Goal: Task Accomplishment & Management: Manage account settings

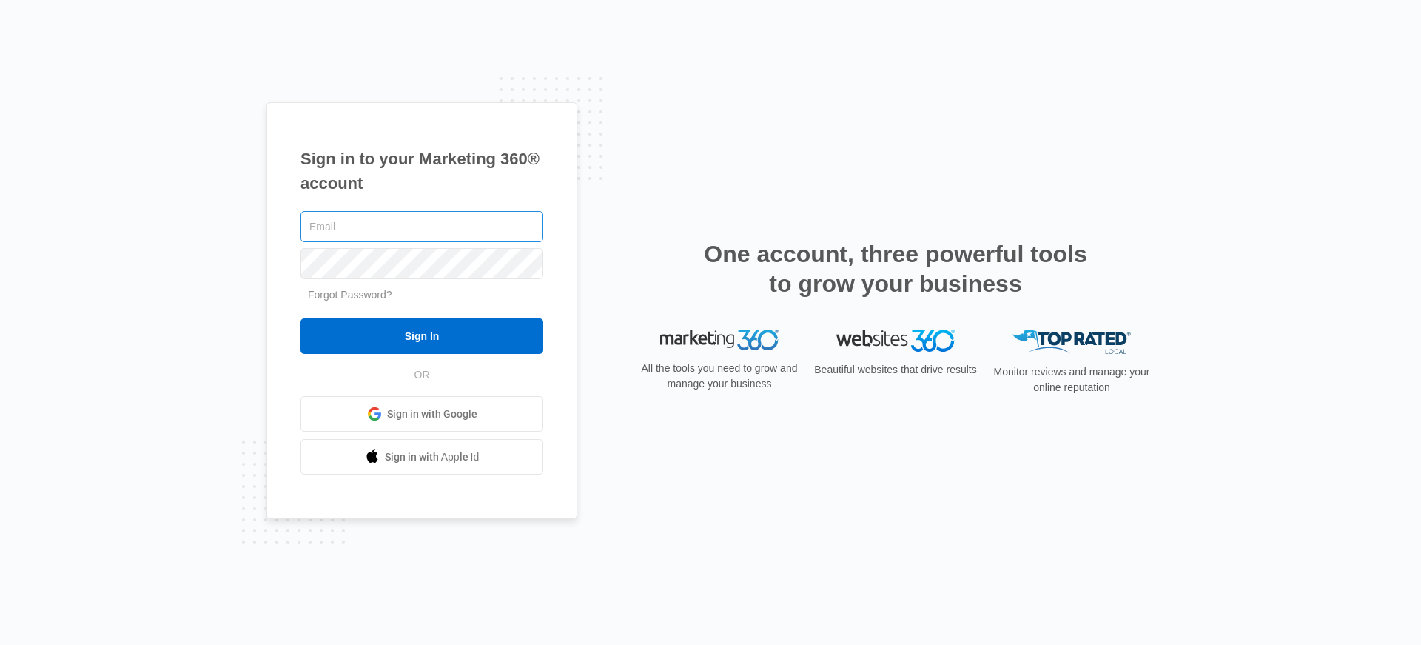
click at [432, 215] on input "text" at bounding box center [421, 226] width 243 height 31
type input "bronx@ivyprep.org"
click at [300, 318] on input "Sign In" at bounding box center [421, 336] width 243 height 36
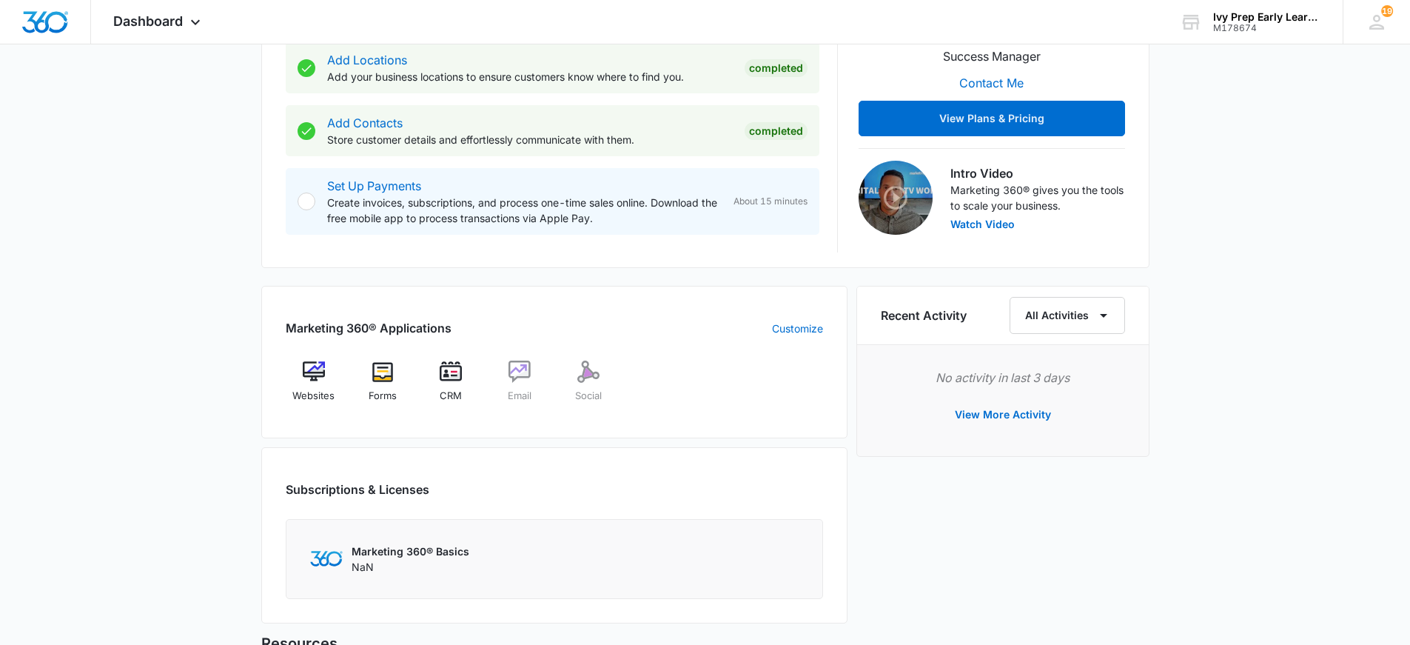
scroll to position [370, 0]
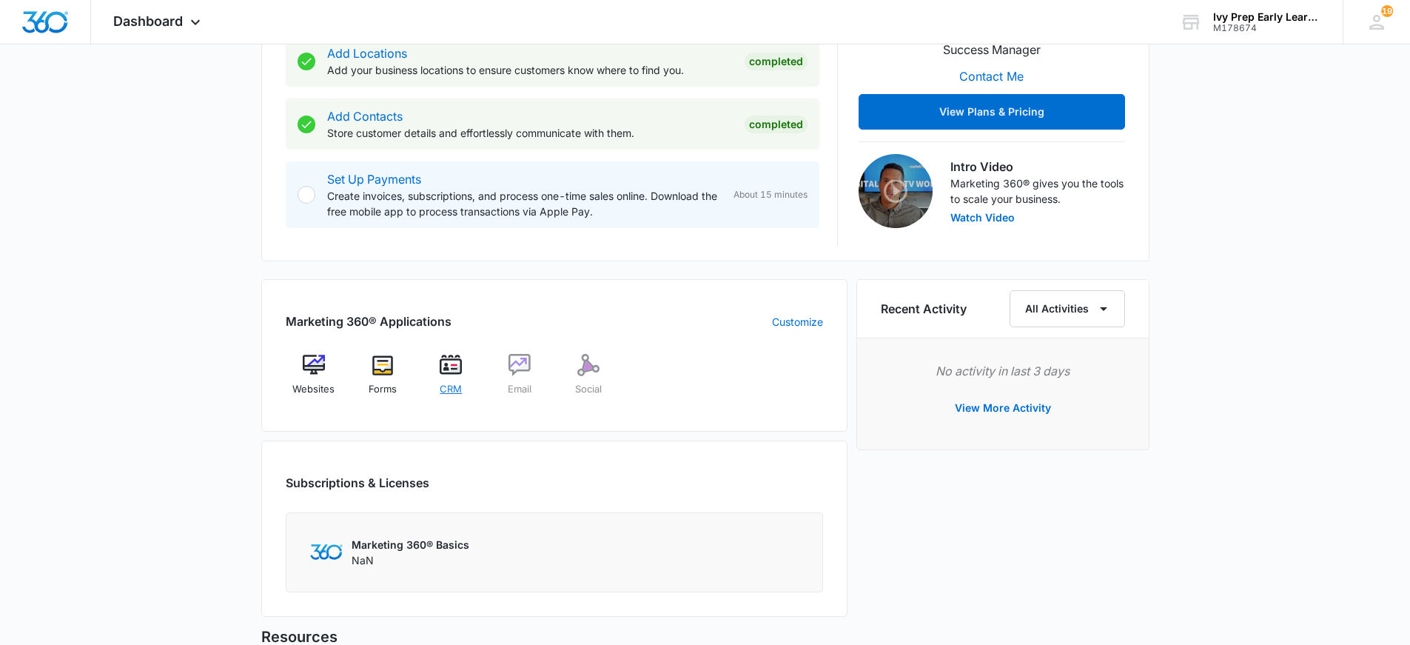
click at [455, 370] on img at bounding box center [451, 365] width 22 height 22
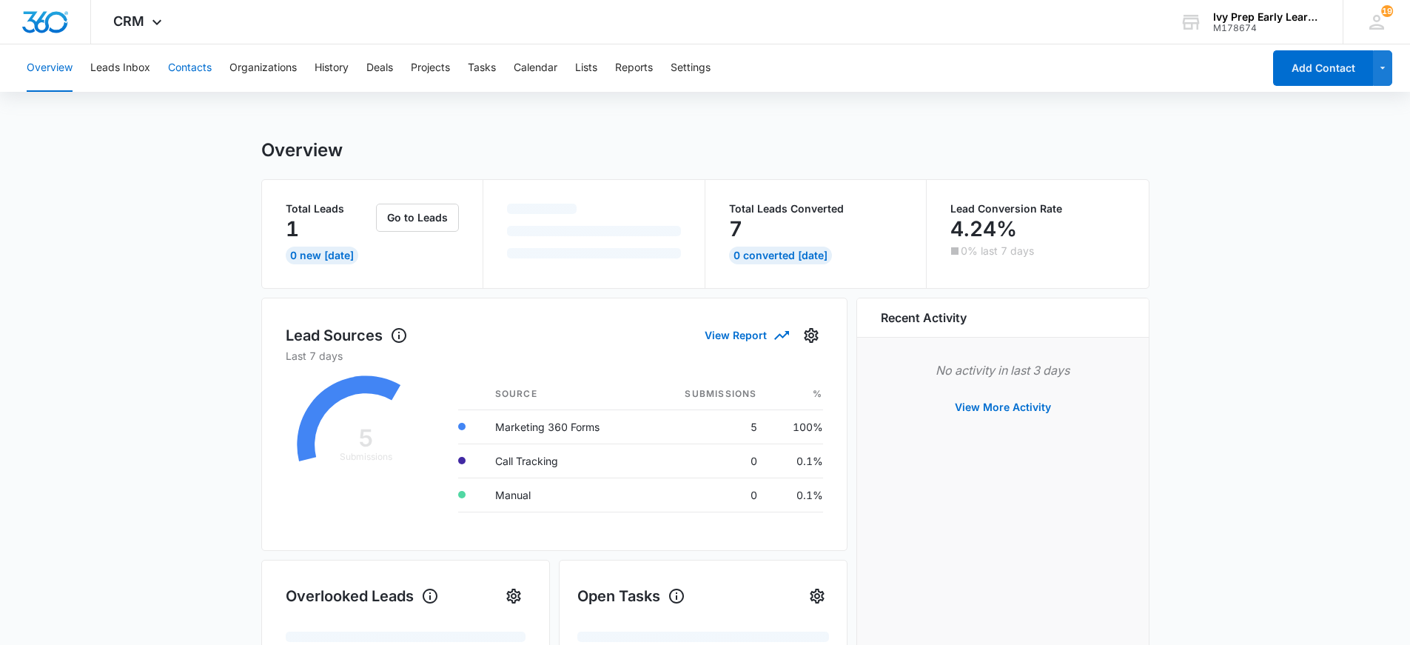
click at [190, 69] on button "Contacts" at bounding box center [190, 67] width 44 height 47
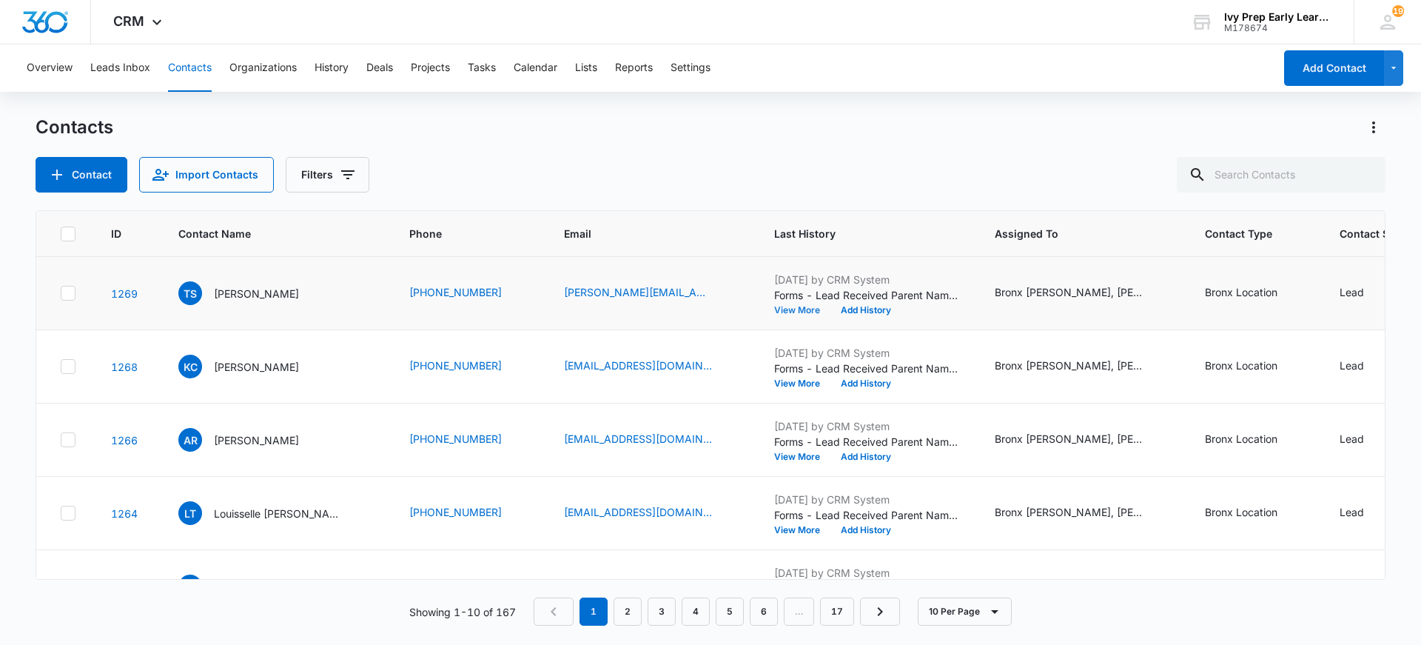
click at [779, 309] on button "View More" at bounding box center [802, 310] width 56 height 9
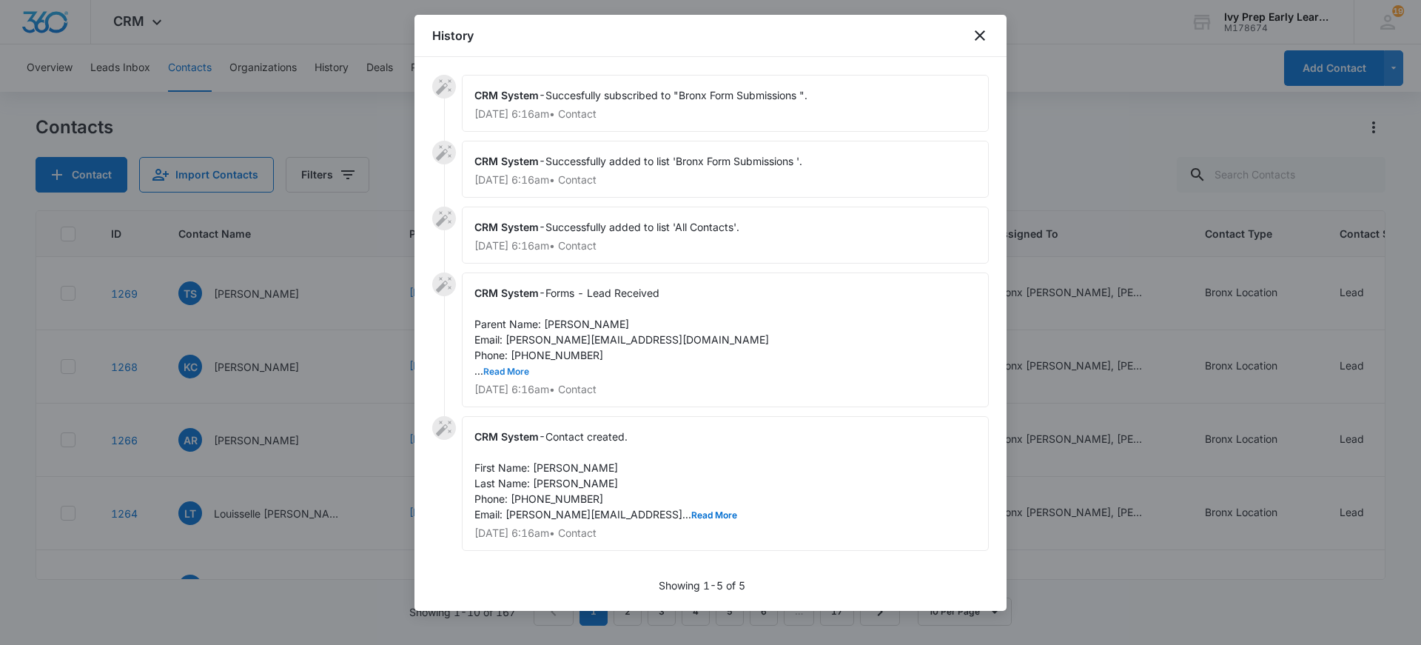
click at [507, 373] on button "Read More" at bounding box center [506, 371] width 46 height 9
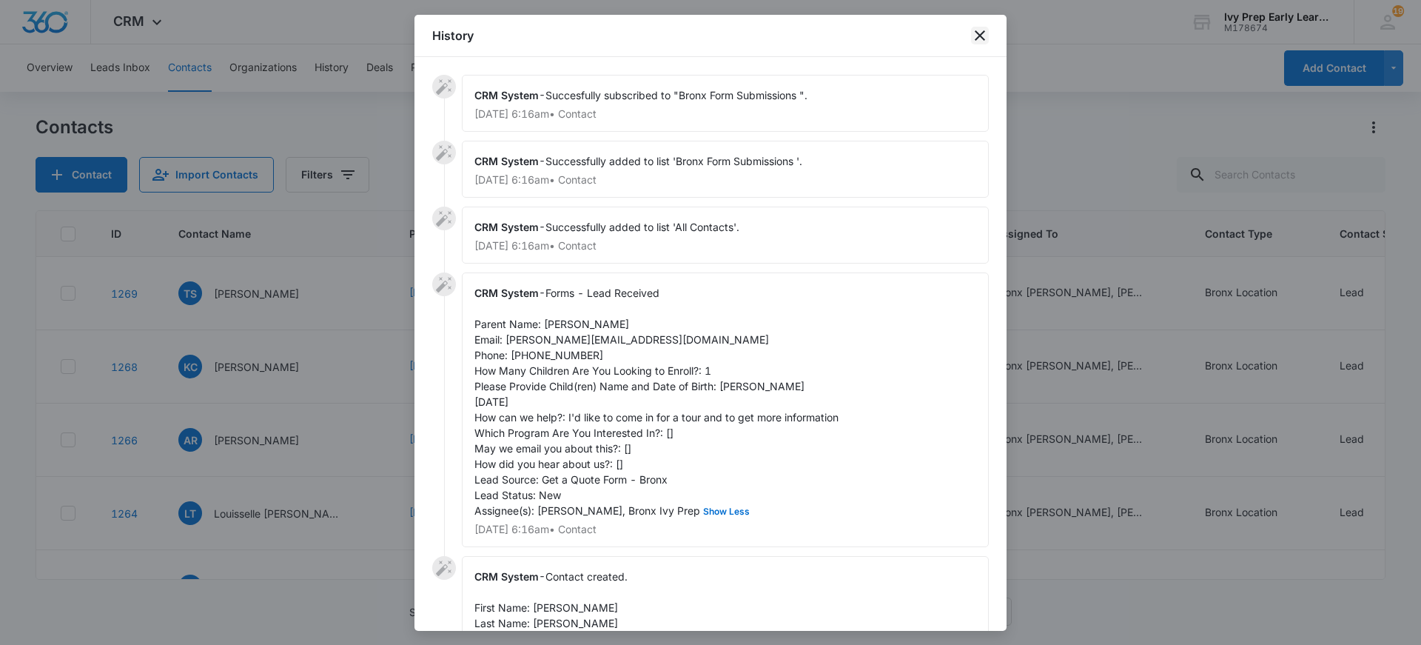
click at [979, 41] on icon "close" at bounding box center [980, 36] width 18 height 18
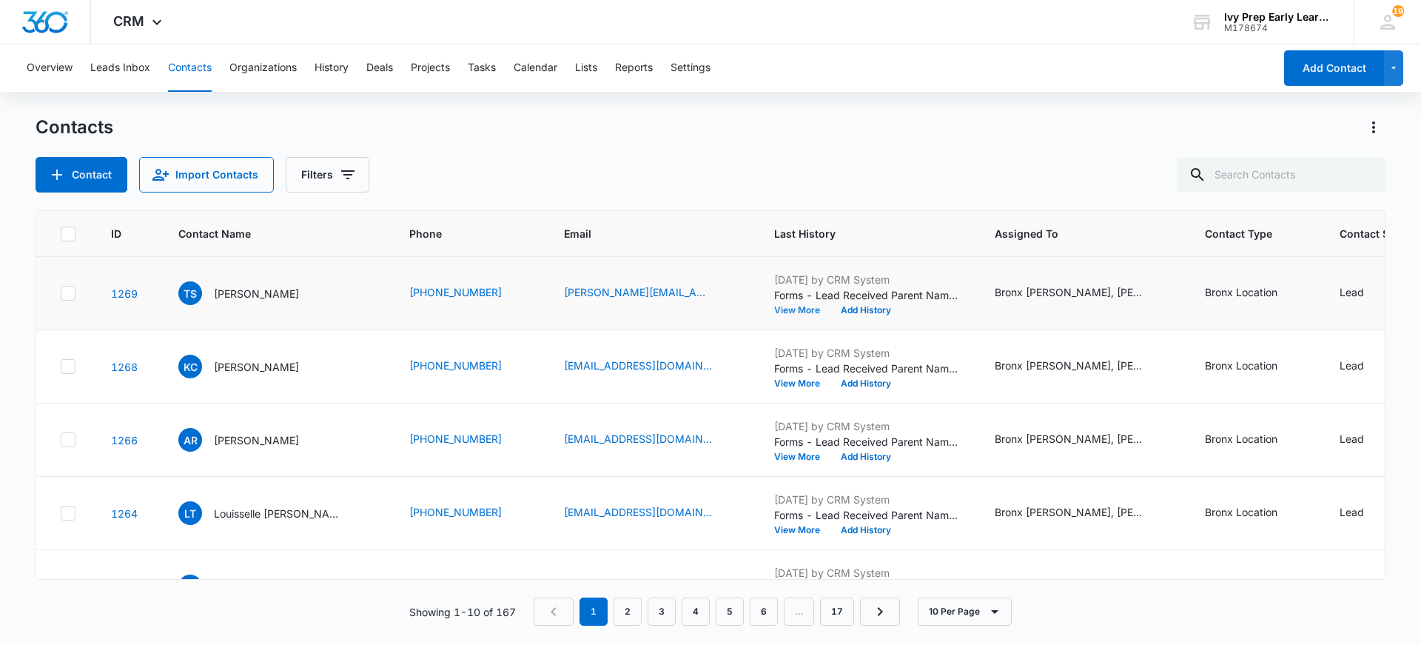
click at [774, 312] on button "View More" at bounding box center [802, 310] width 56 height 9
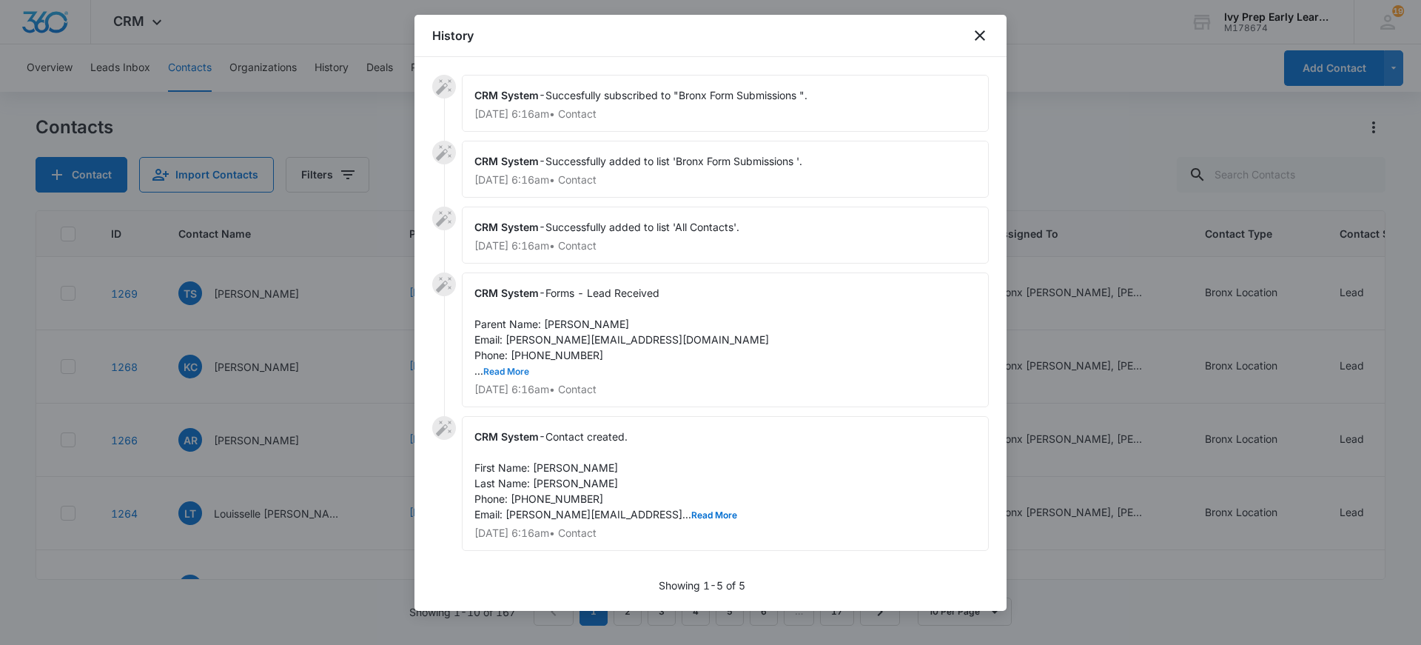
click at [498, 370] on button "Read More" at bounding box center [506, 371] width 46 height 9
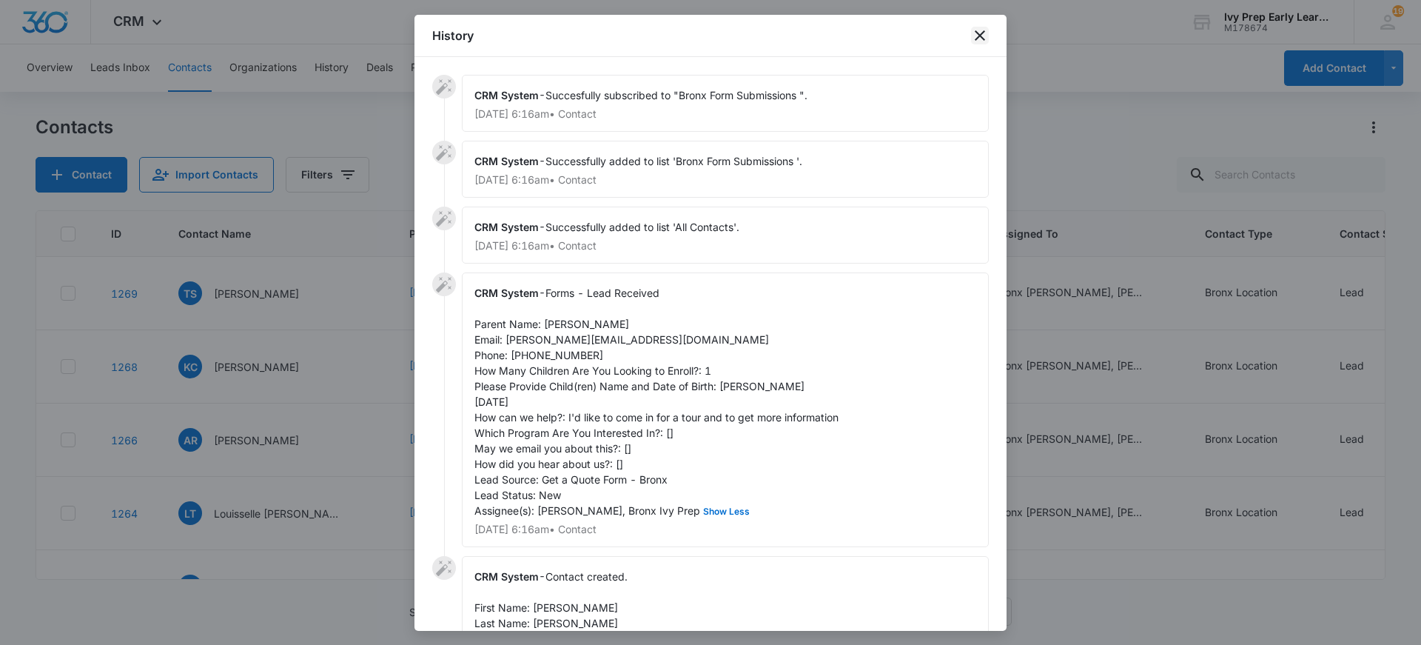
click at [978, 34] on icon "close" at bounding box center [980, 35] width 10 height 10
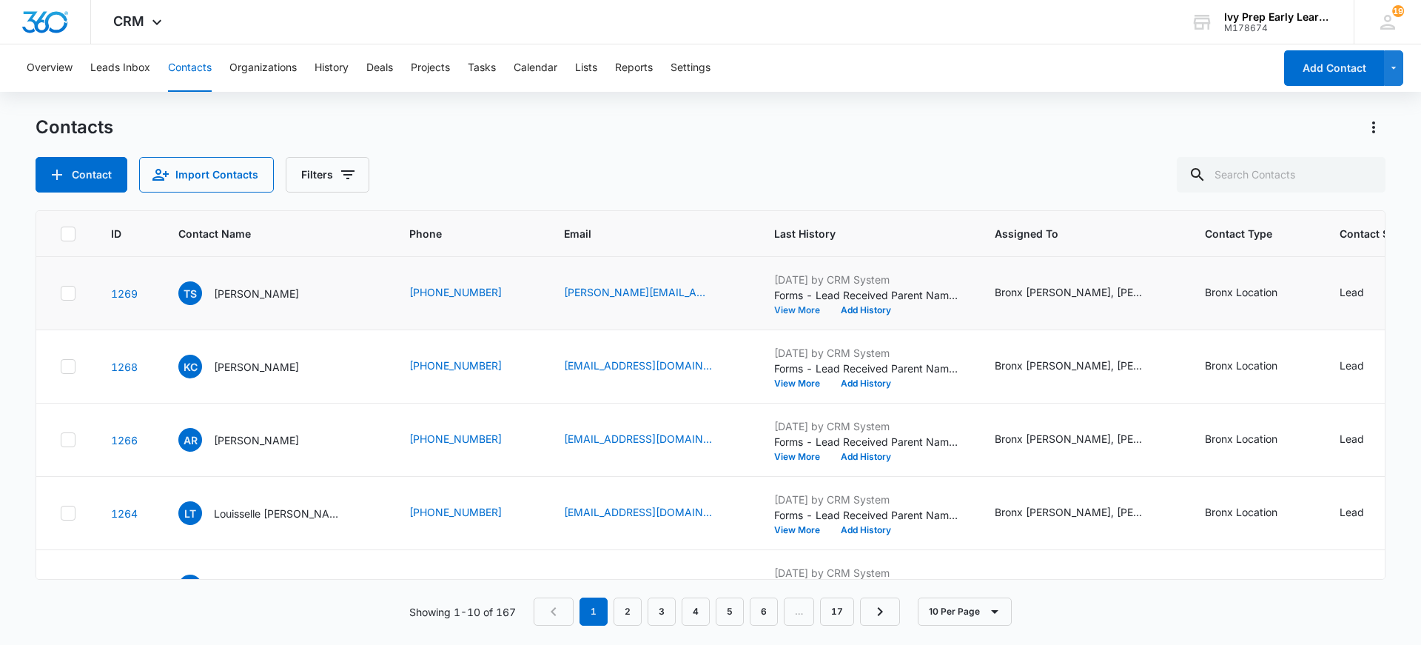
click at [774, 310] on button "View More" at bounding box center [802, 310] width 56 height 9
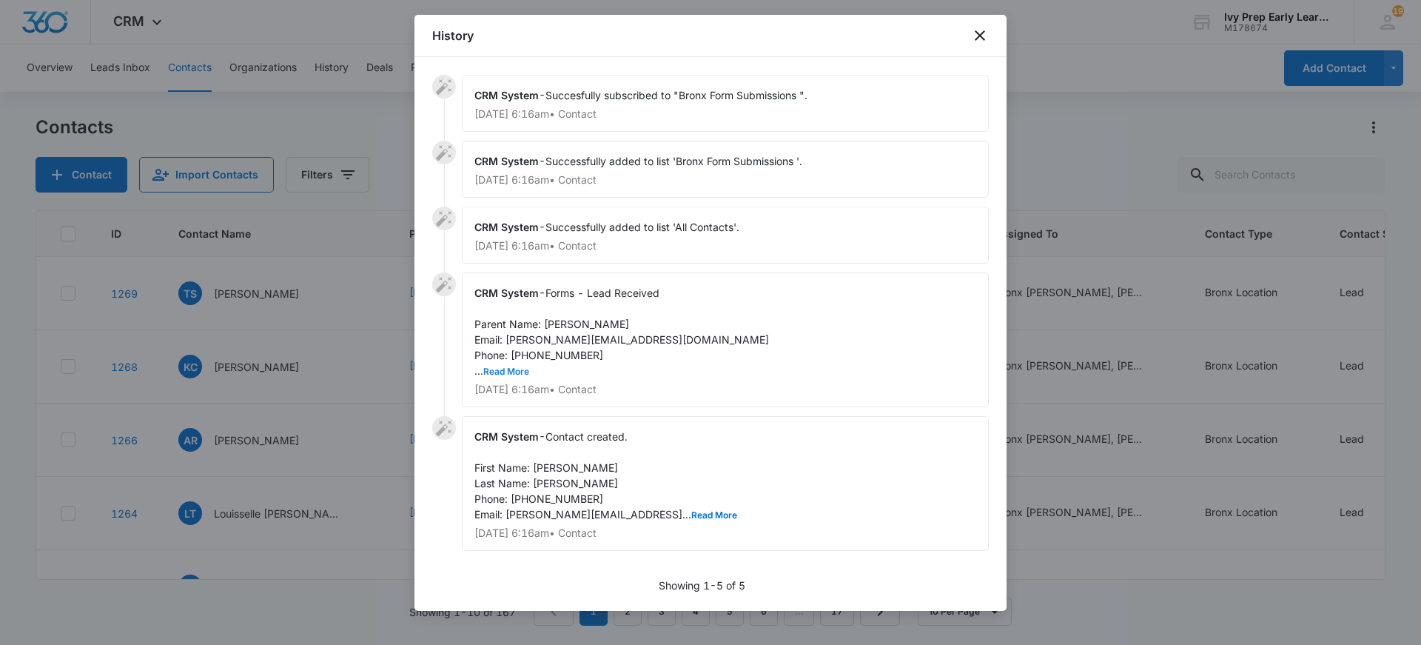
click at [505, 369] on button "Read More" at bounding box center [506, 371] width 46 height 9
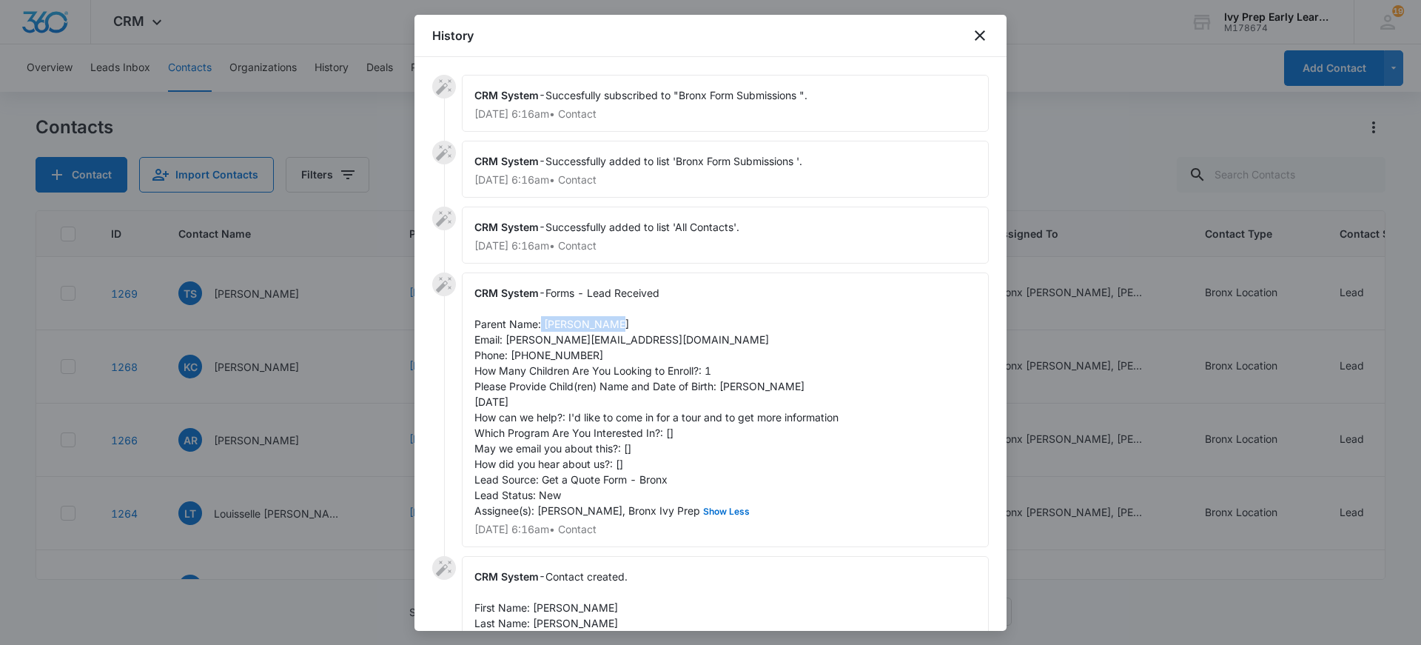
drag, startPoint x: 608, startPoint y: 323, endPoint x: 542, endPoint y: 323, distance: 65.9
click at [542, 323] on div "CRM System - Forms - Lead Received Parent Name: [PERSON_NAME] Email: [PERSON_NA…" at bounding box center [725, 409] width 527 height 275
copy span "[PERSON_NAME]"
click at [1118, 33] on div at bounding box center [710, 322] width 1421 height 645
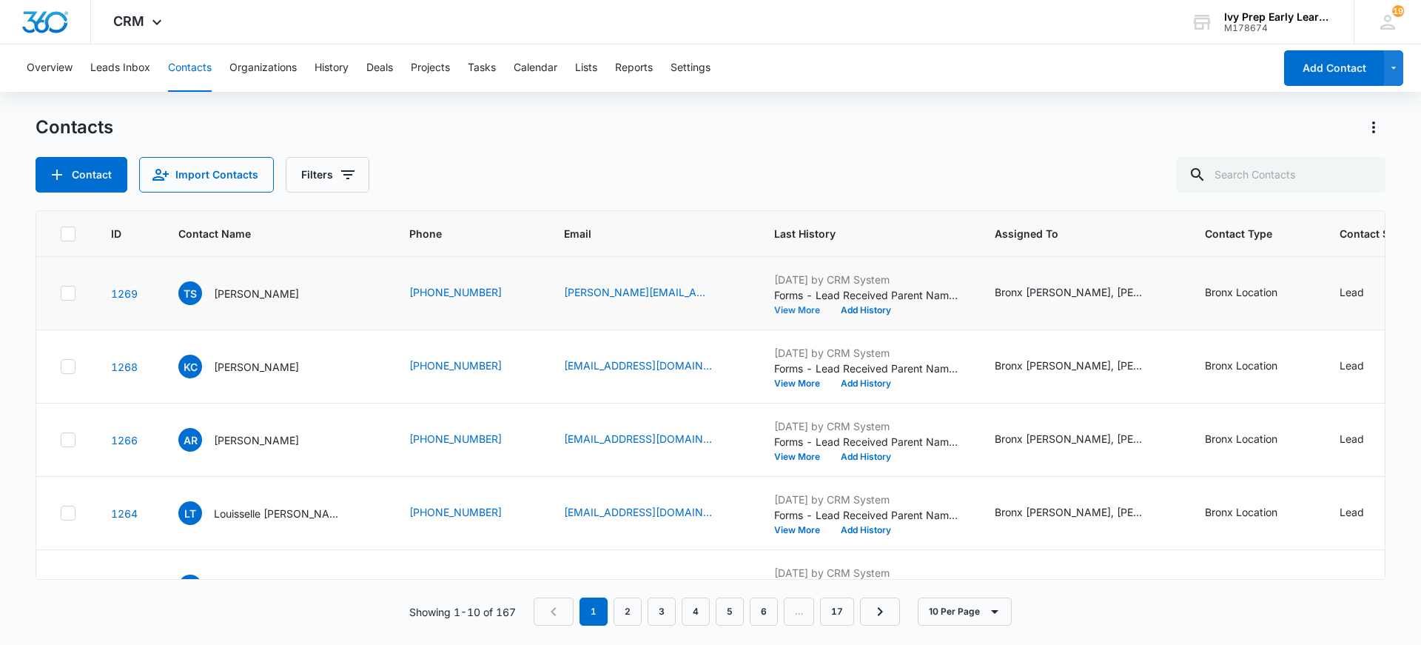
click at [774, 314] on button "View More" at bounding box center [802, 310] width 56 height 9
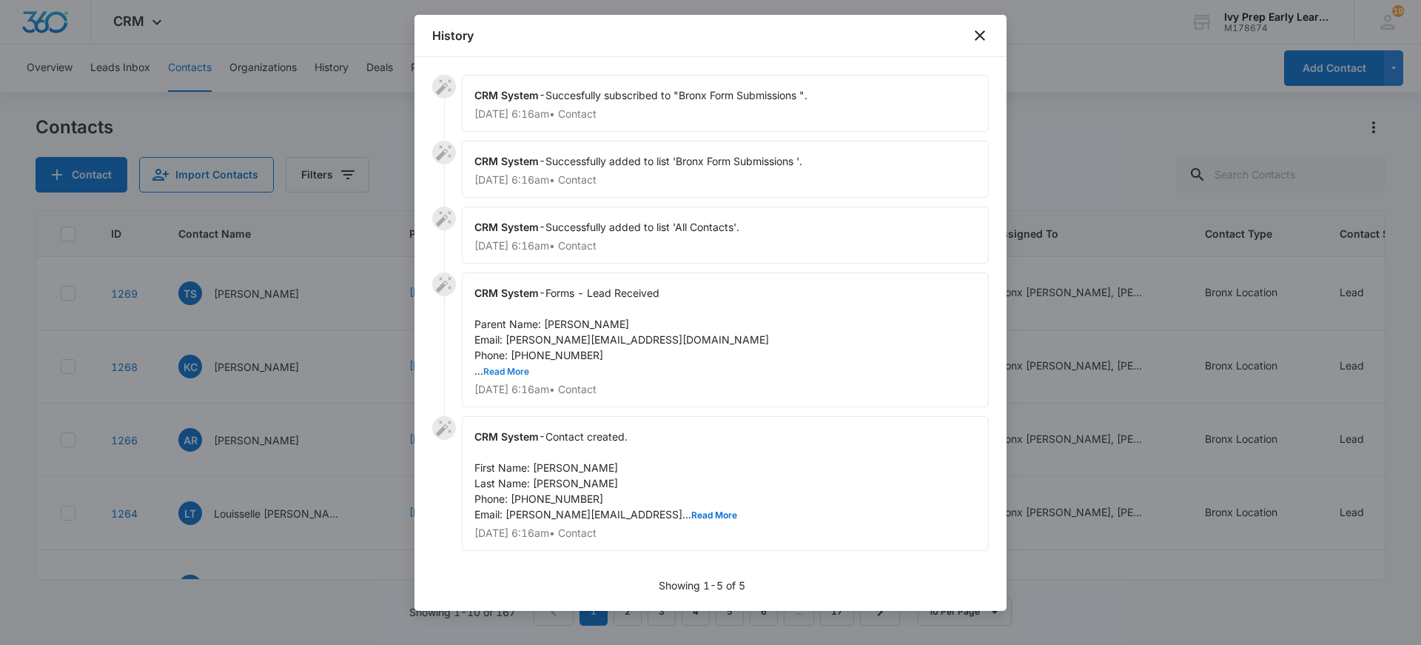
click at [518, 369] on button "Read More" at bounding box center [506, 371] width 46 height 9
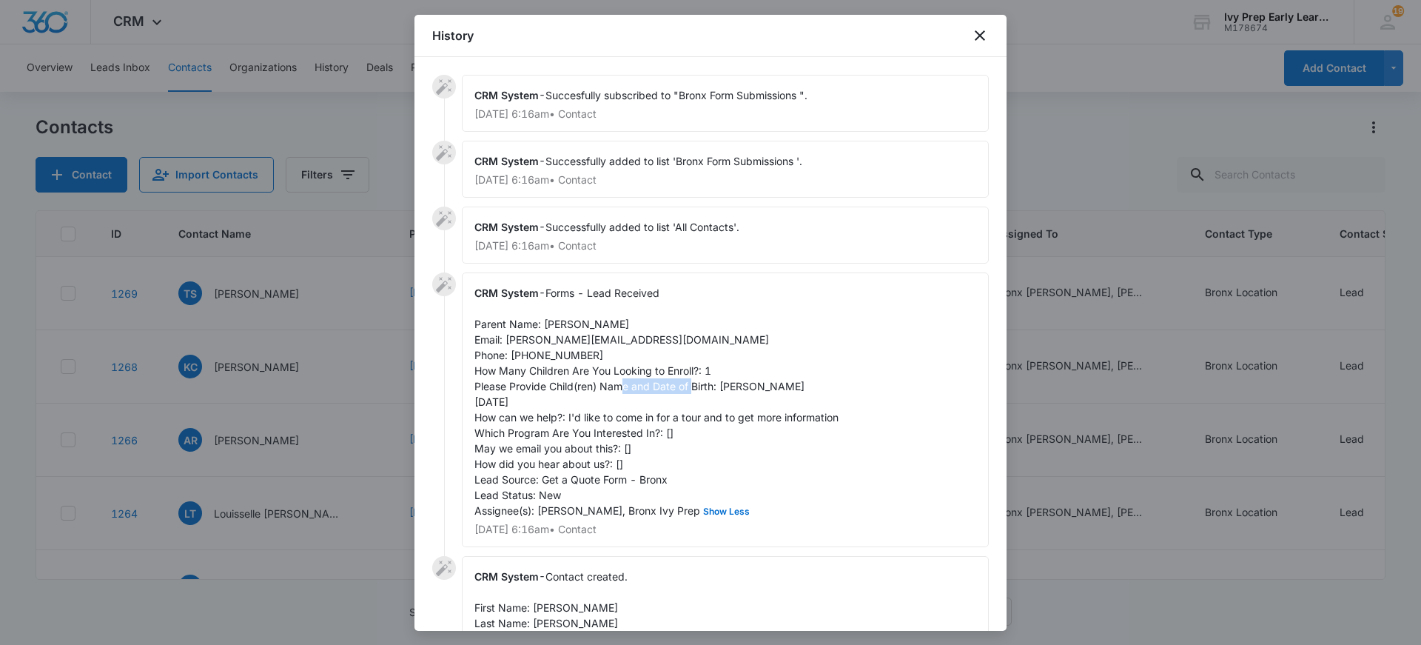
drag, startPoint x: 720, startPoint y: 389, endPoint x: 799, endPoint y: 389, distance: 78.4
click at [799, 389] on div "CRM System - Forms - Lead Received Parent Name: [PERSON_NAME] Email: [PERSON_NA…" at bounding box center [725, 409] width 527 height 275
copy span "[PERSON_NAME]"
drag, startPoint x: 473, startPoint y: 402, endPoint x: 537, endPoint y: 403, distance: 64.4
click at [537, 403] on div "CRM System - Forms - Lead Received Parent Name: [PERSON_NAME] Email: [PERSON_NA…" at bounding box center [725, 409] width 527 height 275
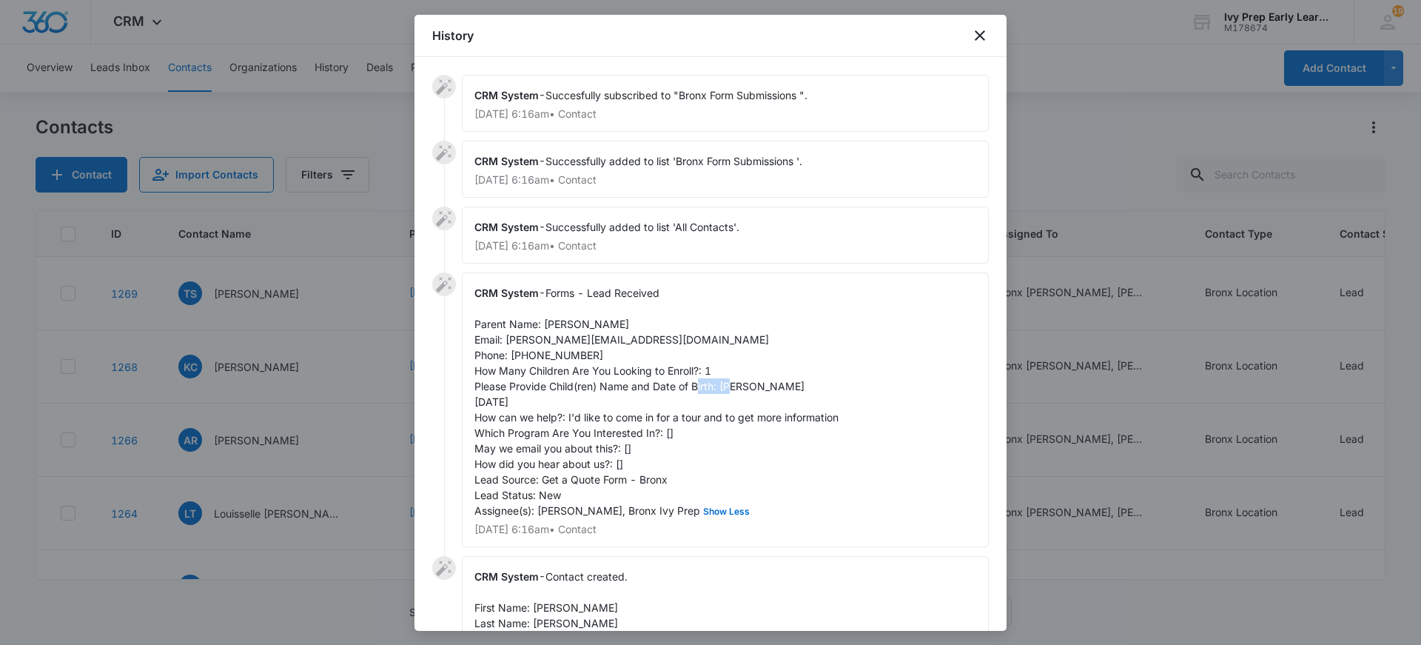
copy span "[DATE]"
click at [973, 34] on icon "close" at bounding box center [980, 36] width 18 height 18
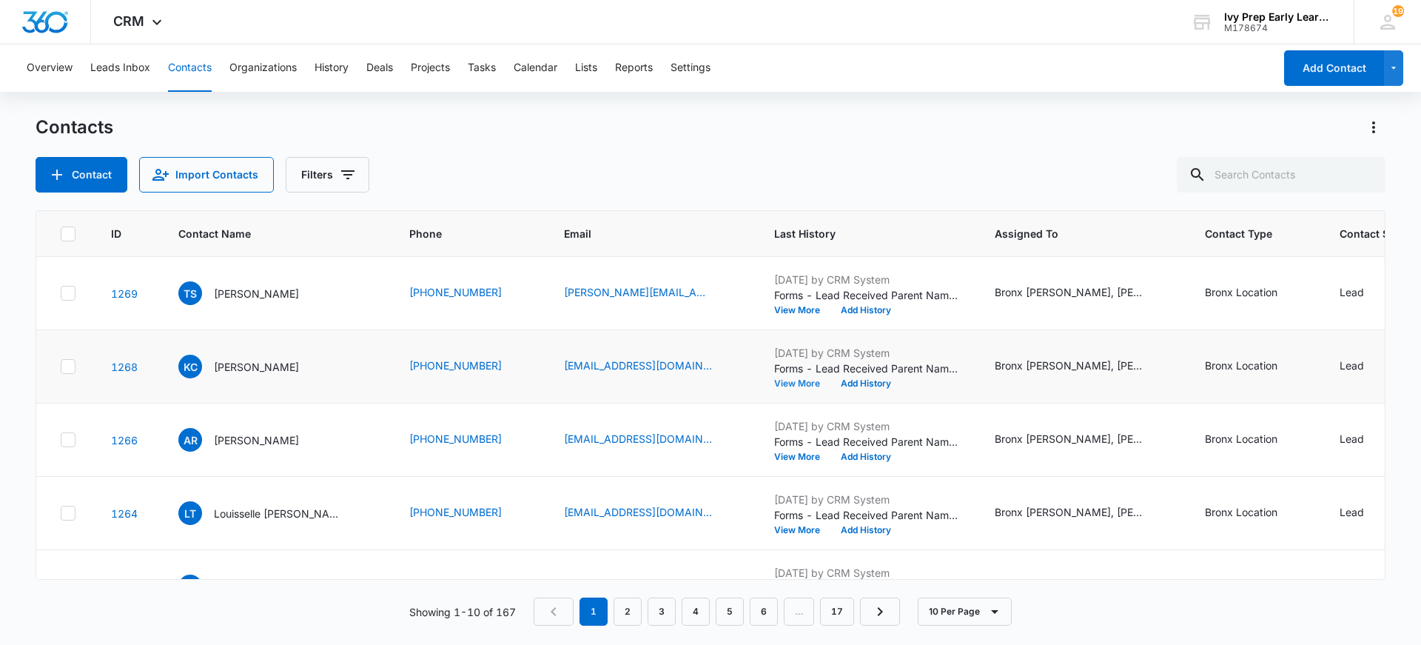
click at [774, 382] on button "View More" at bounding box center [802, 383] width 56 height 9
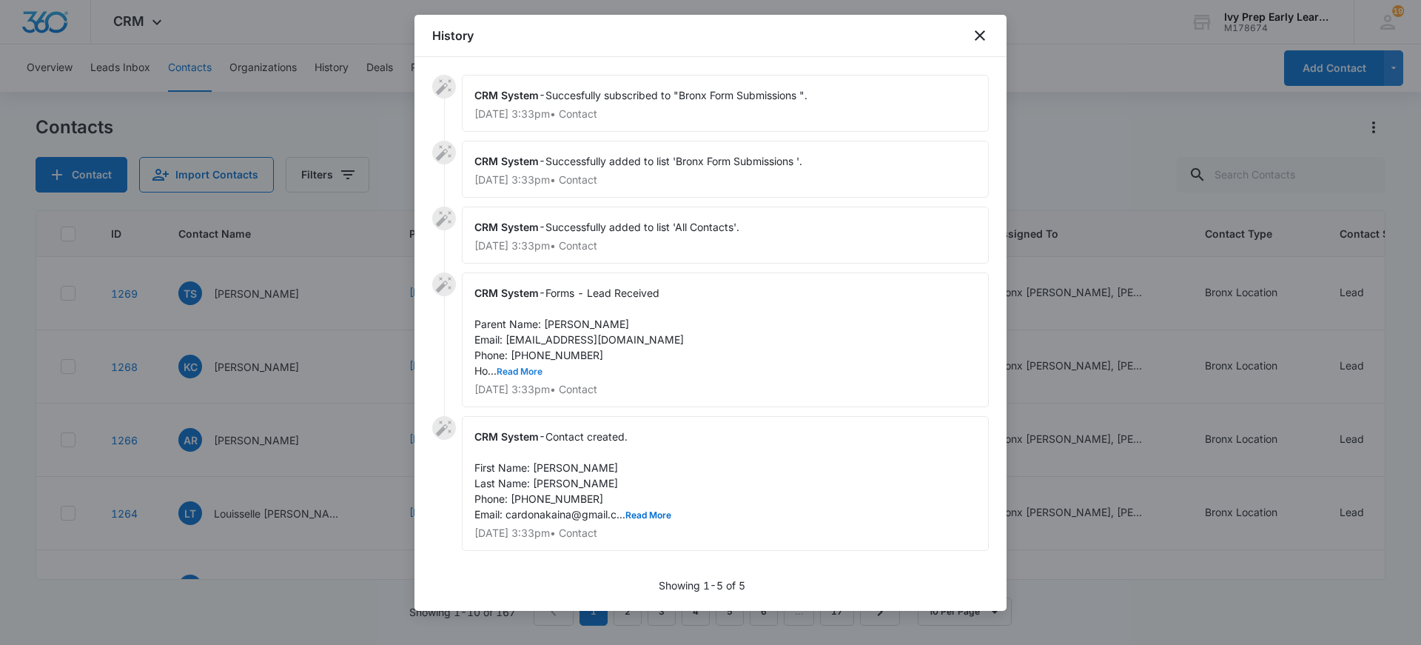
click at [527, 370] on button "Read More" at bounding box center [520, 371] width 46 height 9
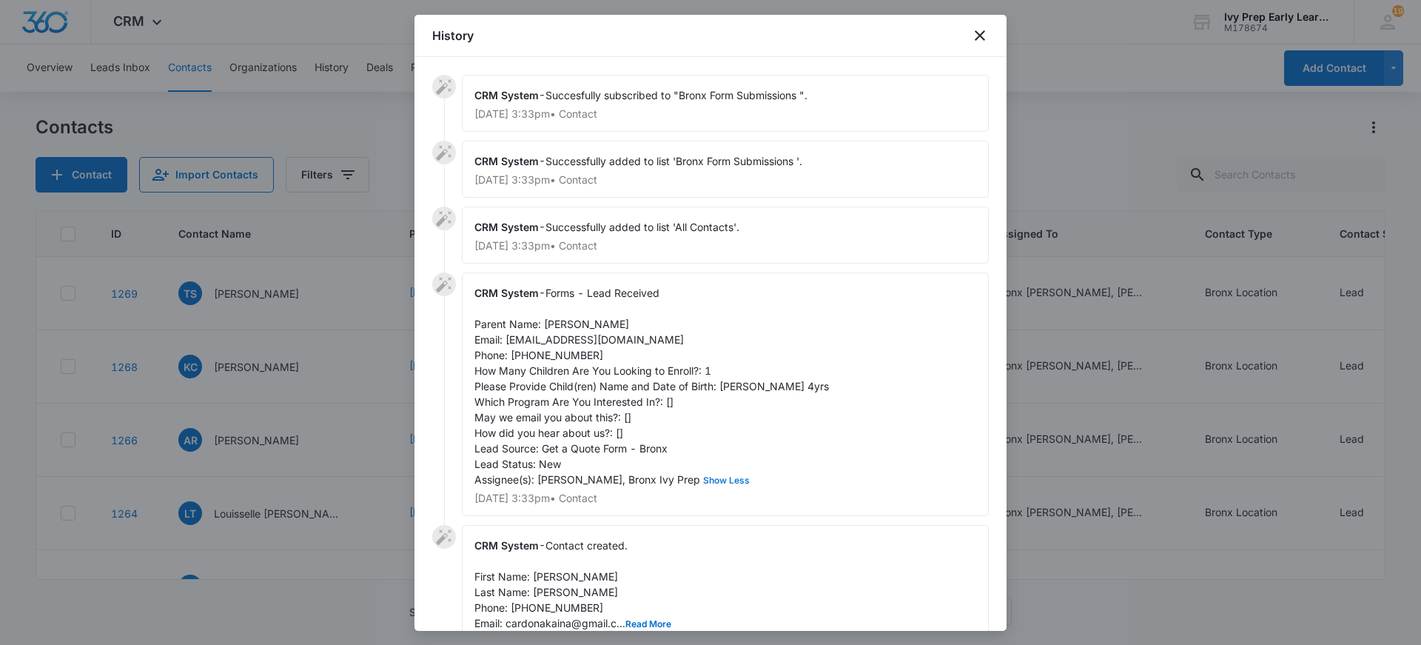
scroll to position [74, 0]
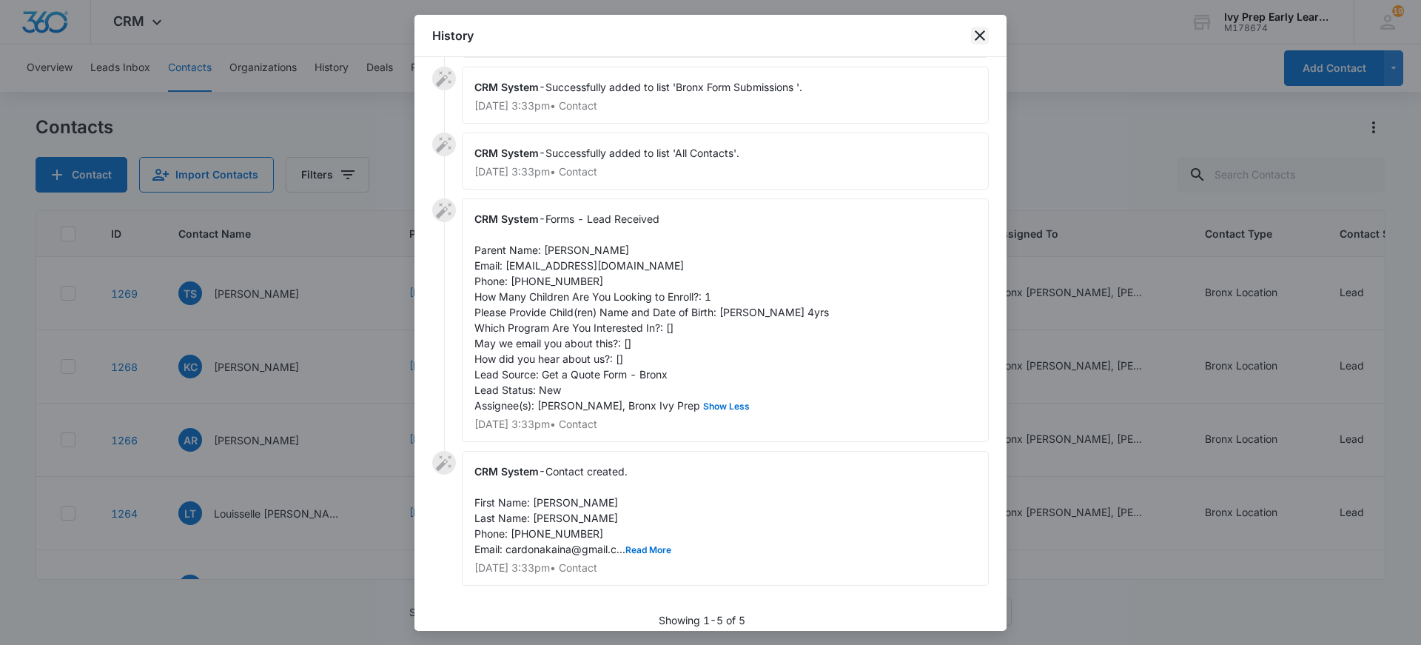
click at [976, 33] on icon "close" at bounding box center [980, 36] width 18 height 18
